Goal: Navigation & Orientation: Understand site structure

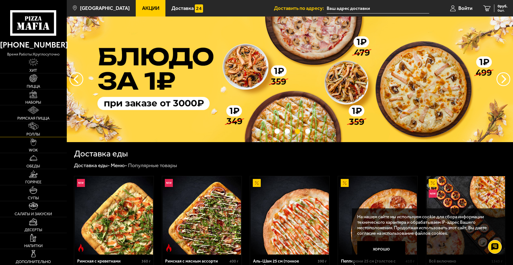
click at [30, 125] on img at bounding box center [33, 126] width 10 height 8
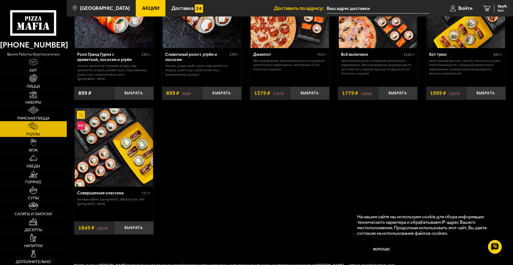
scroll to position [365, 0]
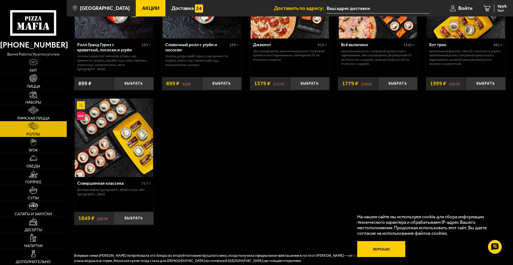
click at [372, 249] on button "Хорошо" at bounding box center [381, 249] width 48 height 16
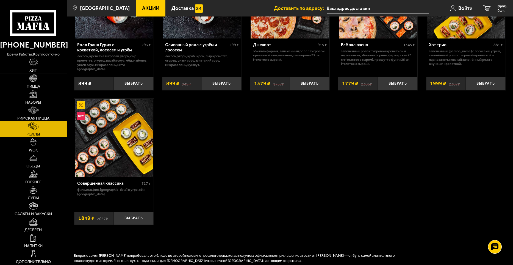
drag, startPoint x: 512, startPoint y: 129, endPoint x: 511, endPoint y: 149, distance: 19.5
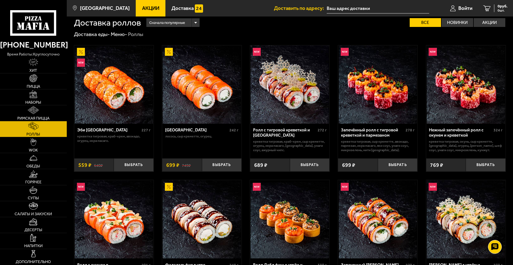
scroll to position [0, 0]
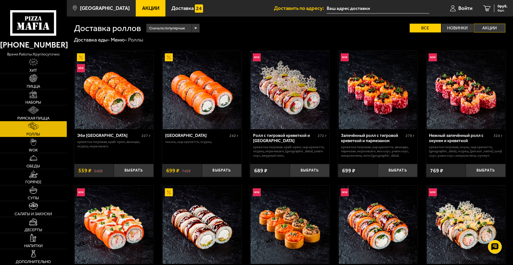
click at [486, 29] on label "Акции" at bounding box center [489, 28] width 32 height 9
click at [0, 0] on input "Акции" at bounding box center [0, 0] width 0 height 0
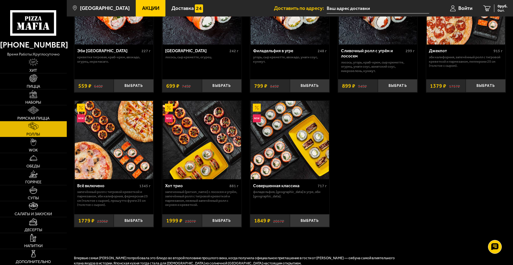
scroll to position [90, 0]
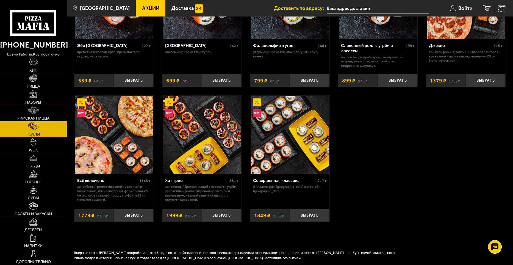
click at [37, 99] on link "Наборы" at bounding box center [33, 97] width 67 height 16
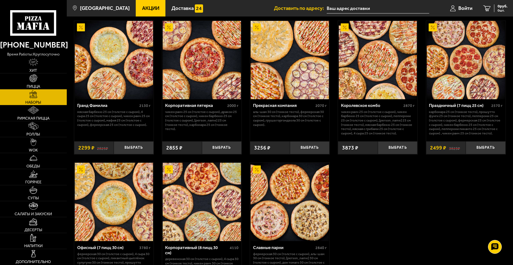
scroll to position [675, 0]
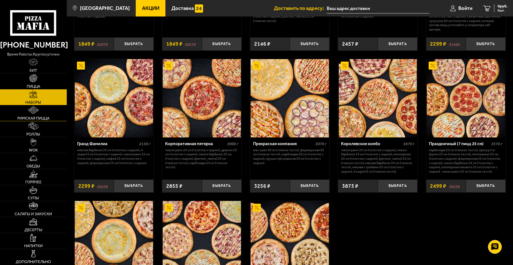
click at [44, 111] on link "Римская пицца" at bounding box center [33, 113] width 67 height 16
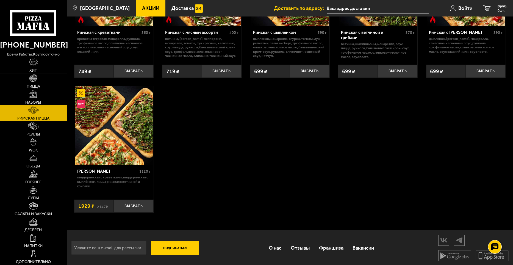
scroll to position [105, 0]
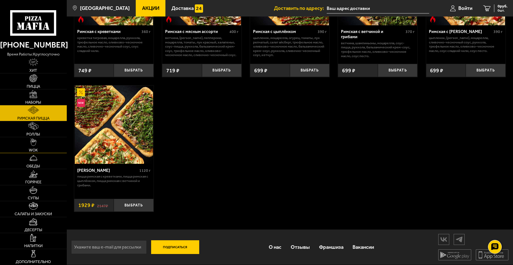
click at [16, 144] on link "WOK" at bounding box center [33, 145] width 67 height 16
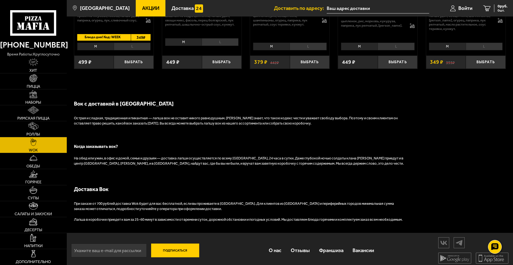
scroll to position [421, 0]
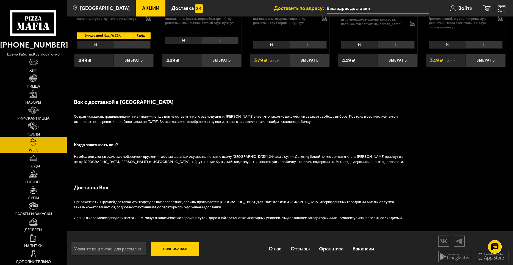
click at [38, 196] on span "Супы" at bounding box center [33, 198] width 11 height 4
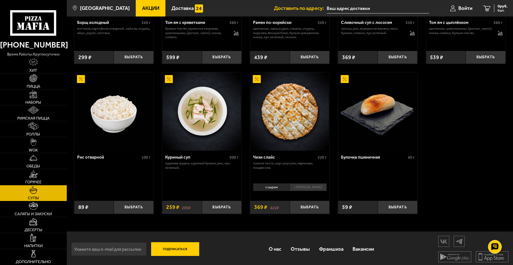
scroll to position [178, 0]
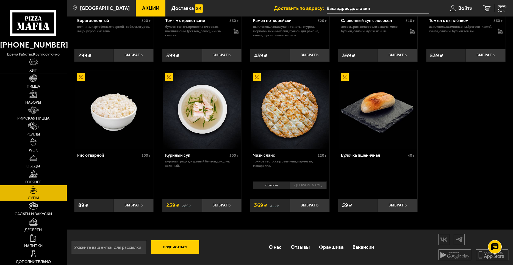
click at [35, 208] on img at bounding box center [33, 206] width 9 height 8
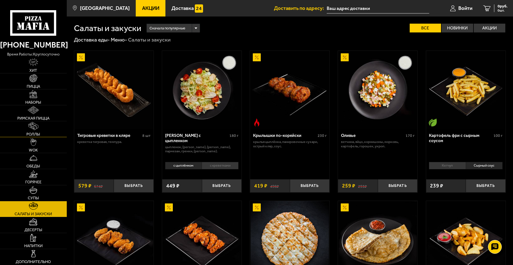
click at [30, 130] on link "Роллы" at bounding box center [33, 129] width 67 height 16
